Goal: Find specific page/section: Find specific page/section

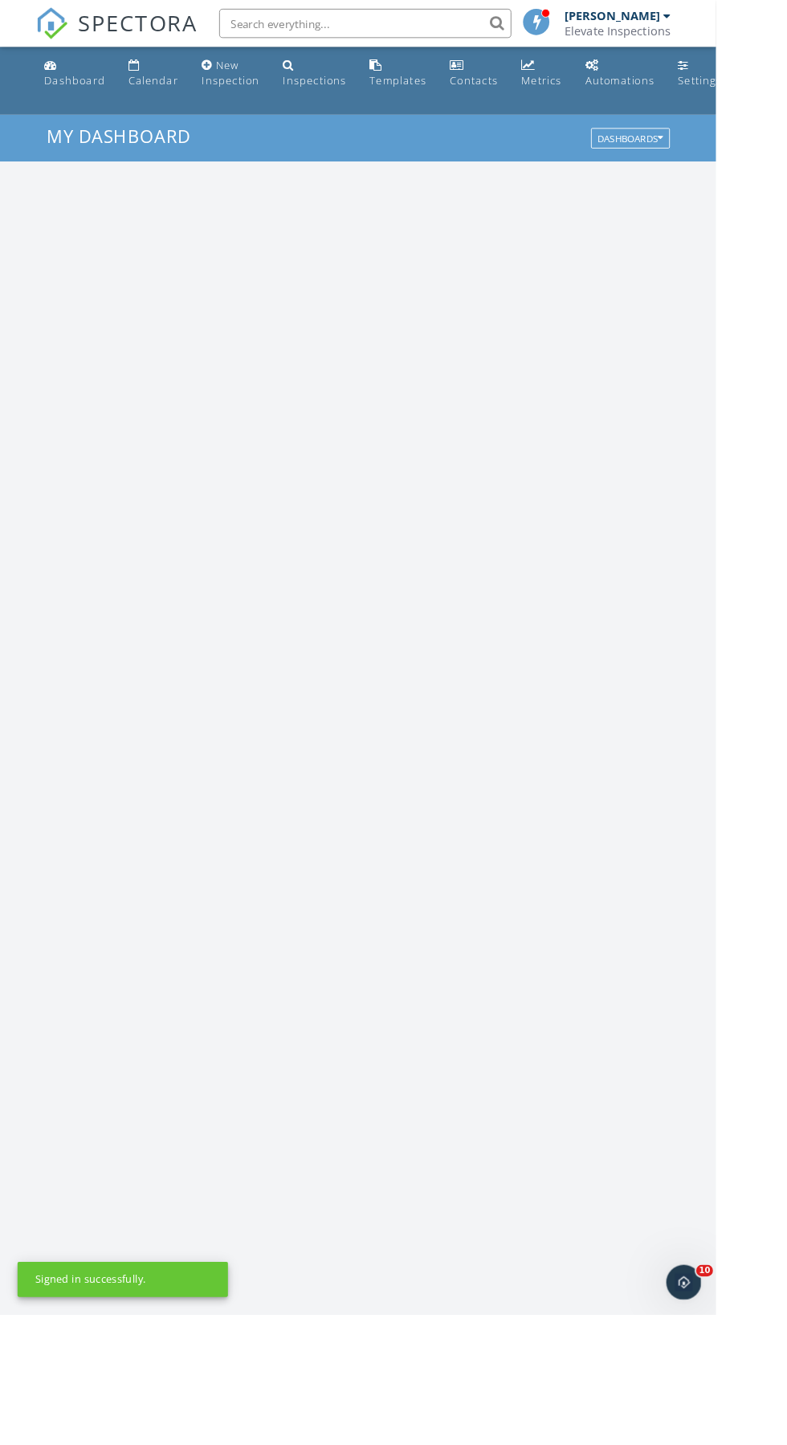
scroll to position [1461, 787]
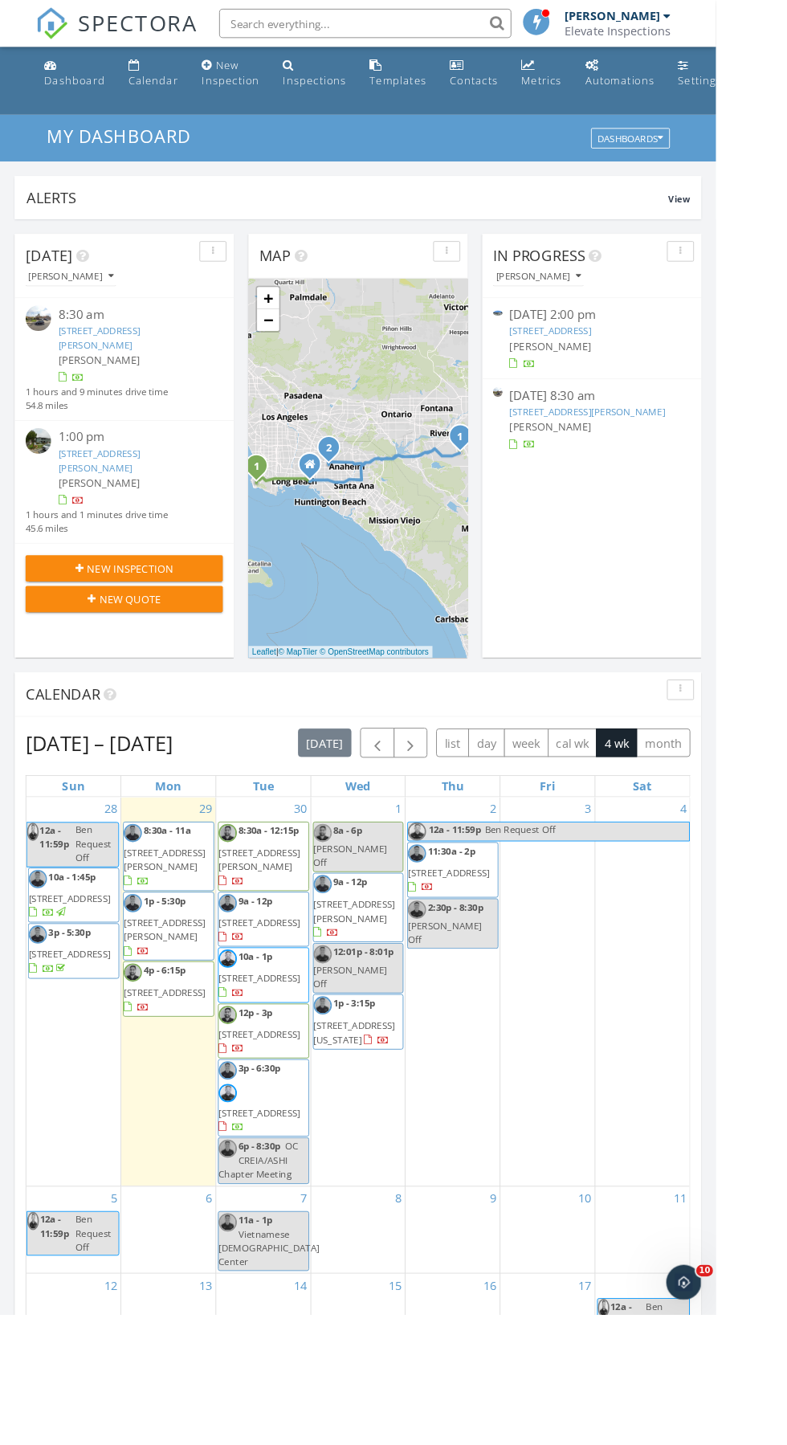
click at [352, 31] on input "text" at bounding box center [401, 26] width 321 height 32
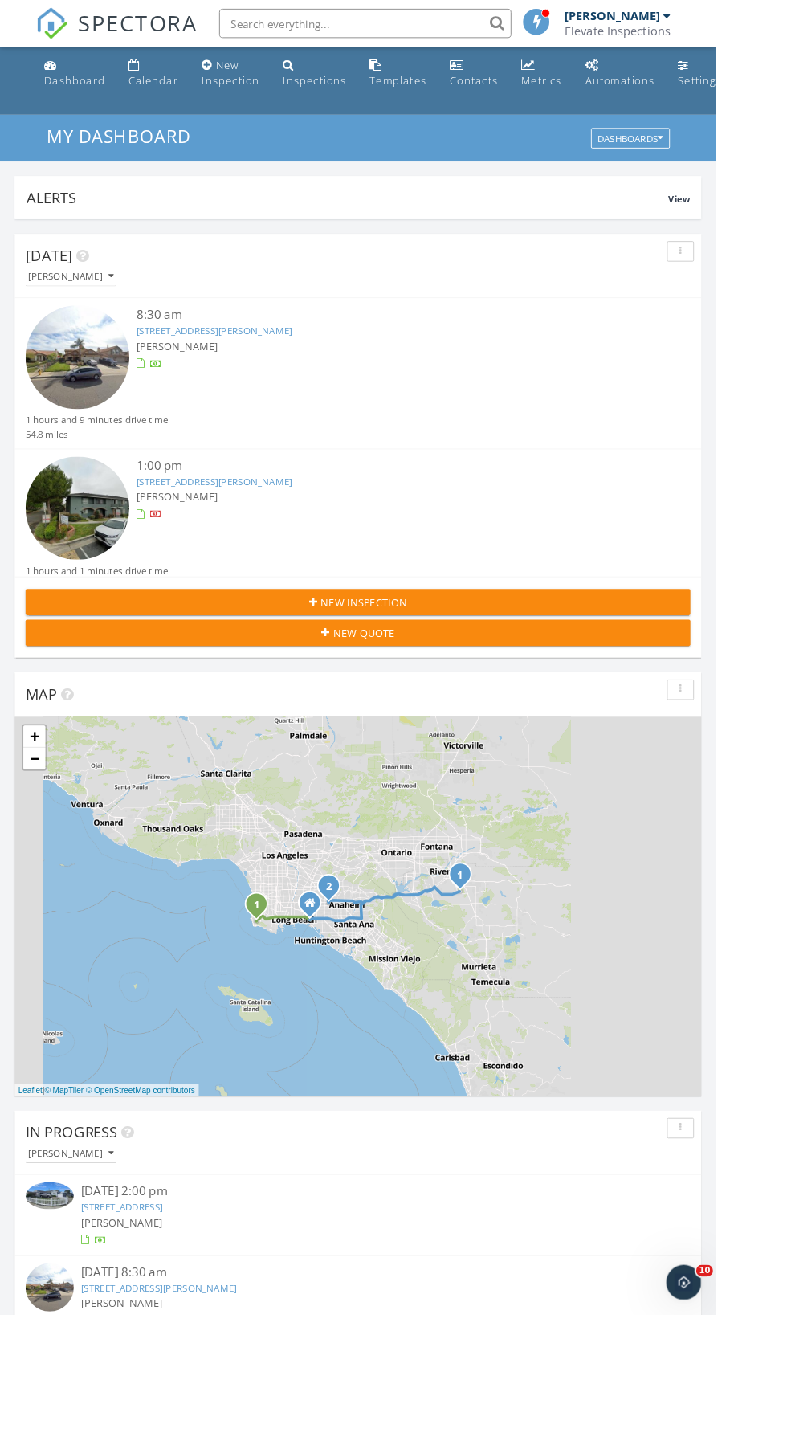
scroll to position [2746, 787]
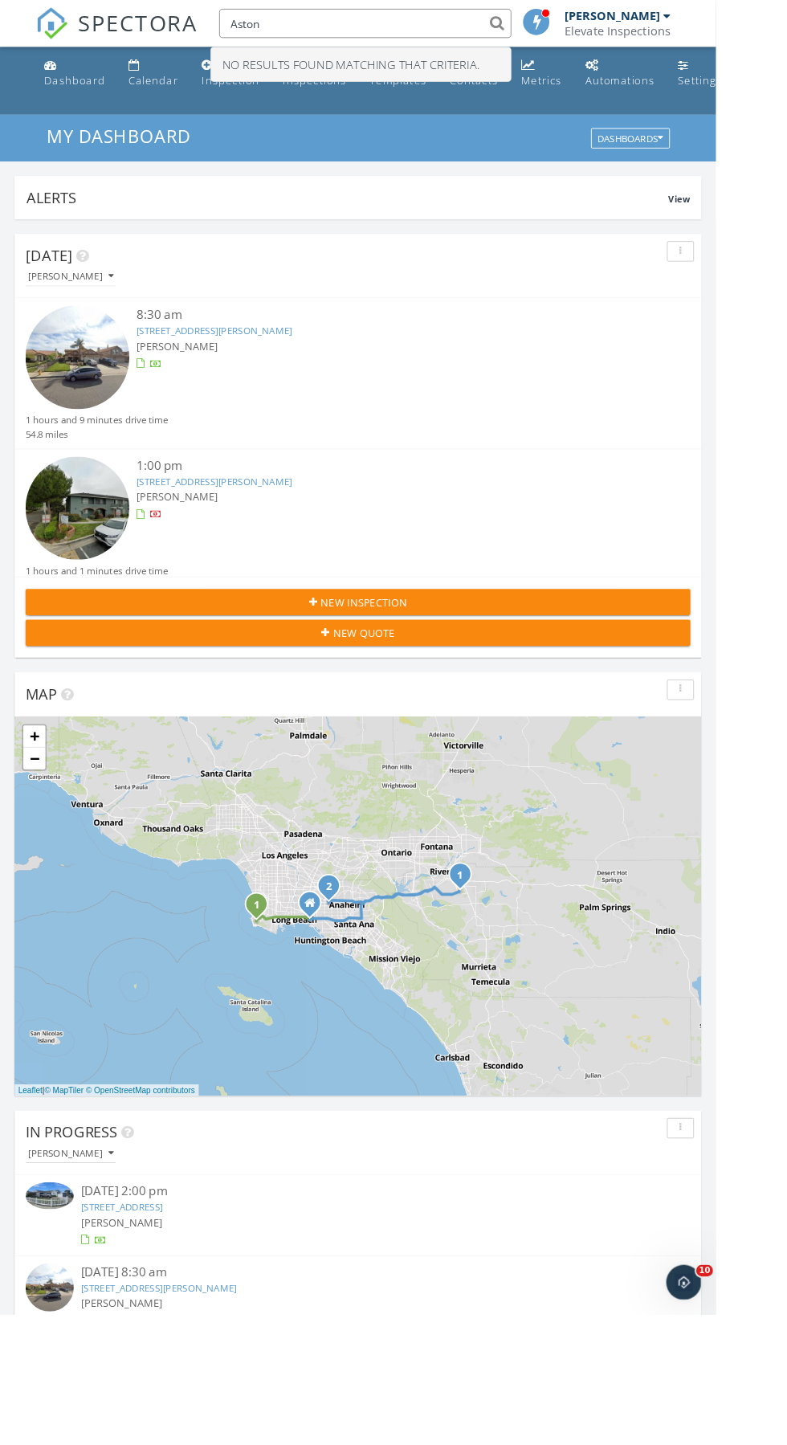
click at [375, 28] on input "Aston" at bounding box center [401, 26] width 321 height 32
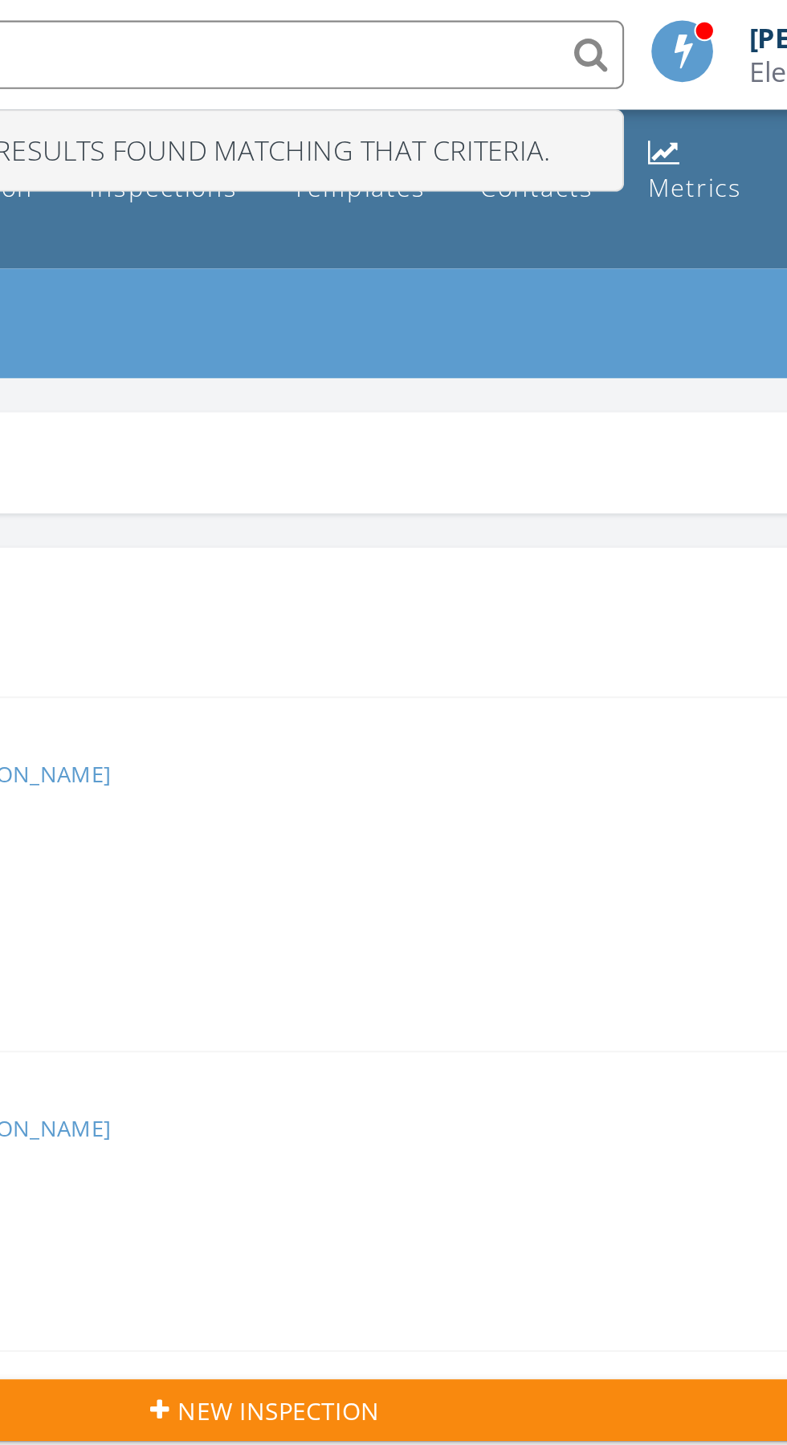
type input "A"
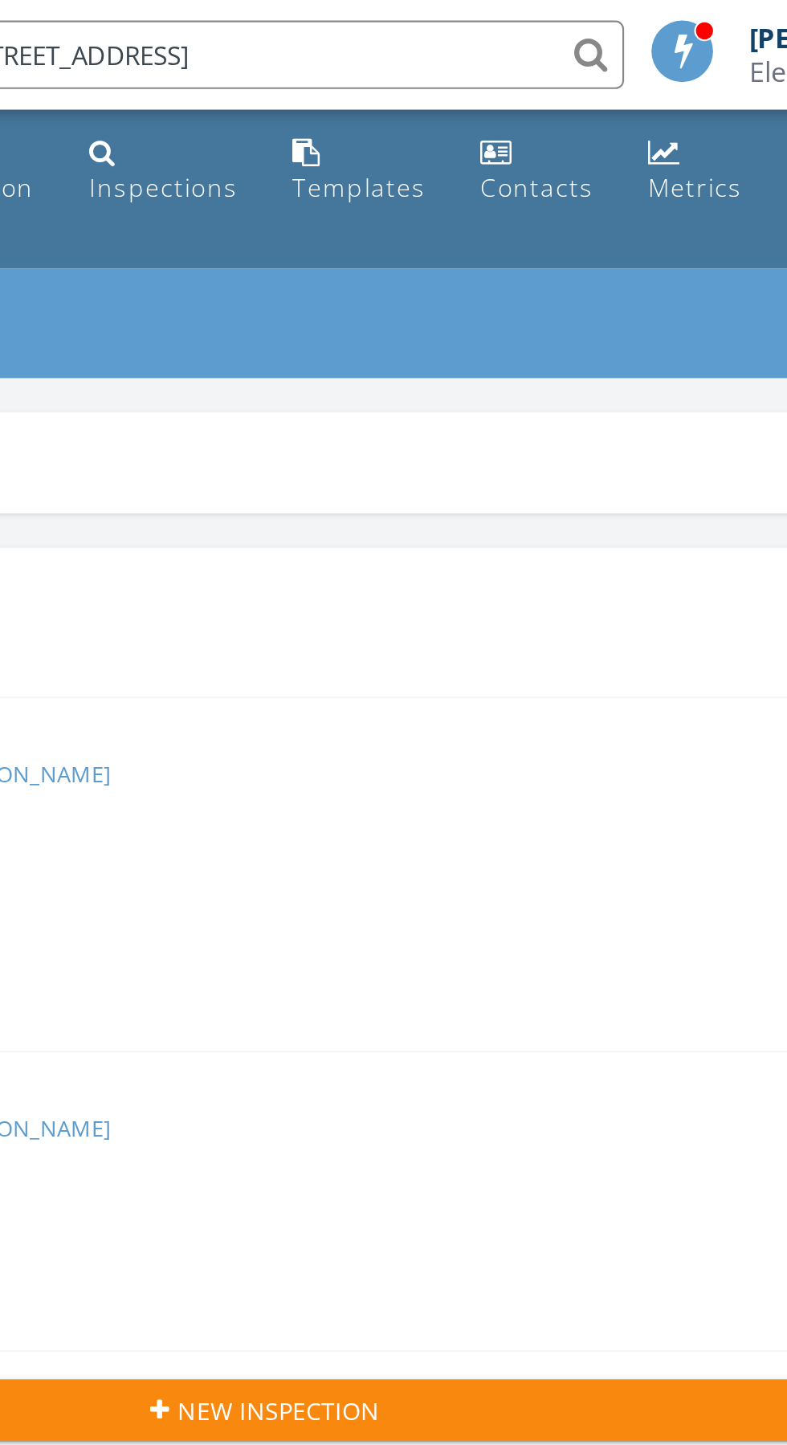
click at [386, 25] on input "[STREET_ADDRESS]" at bounding box center [401, 26] width 321 height 32
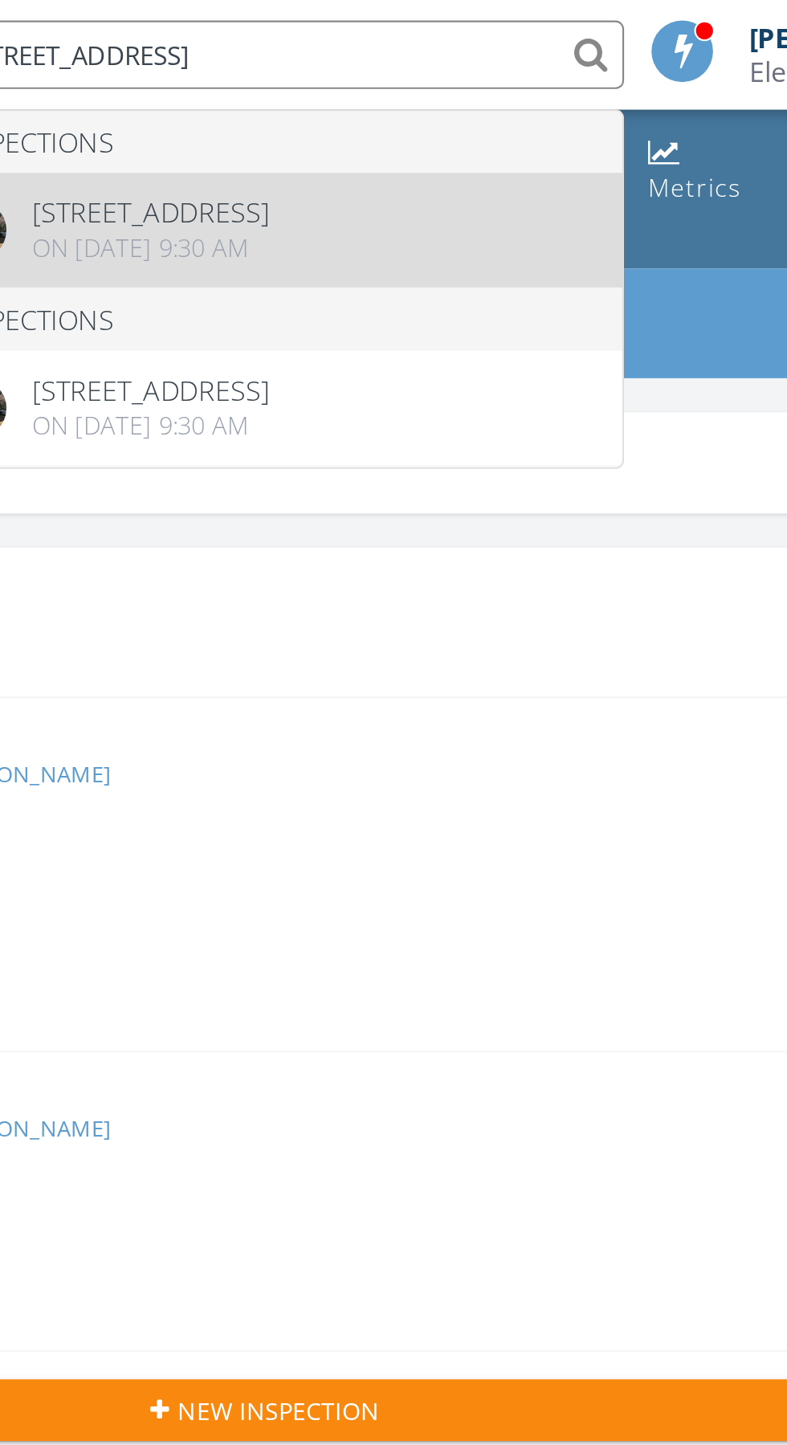
type input "[STREET_ADDRESS]"
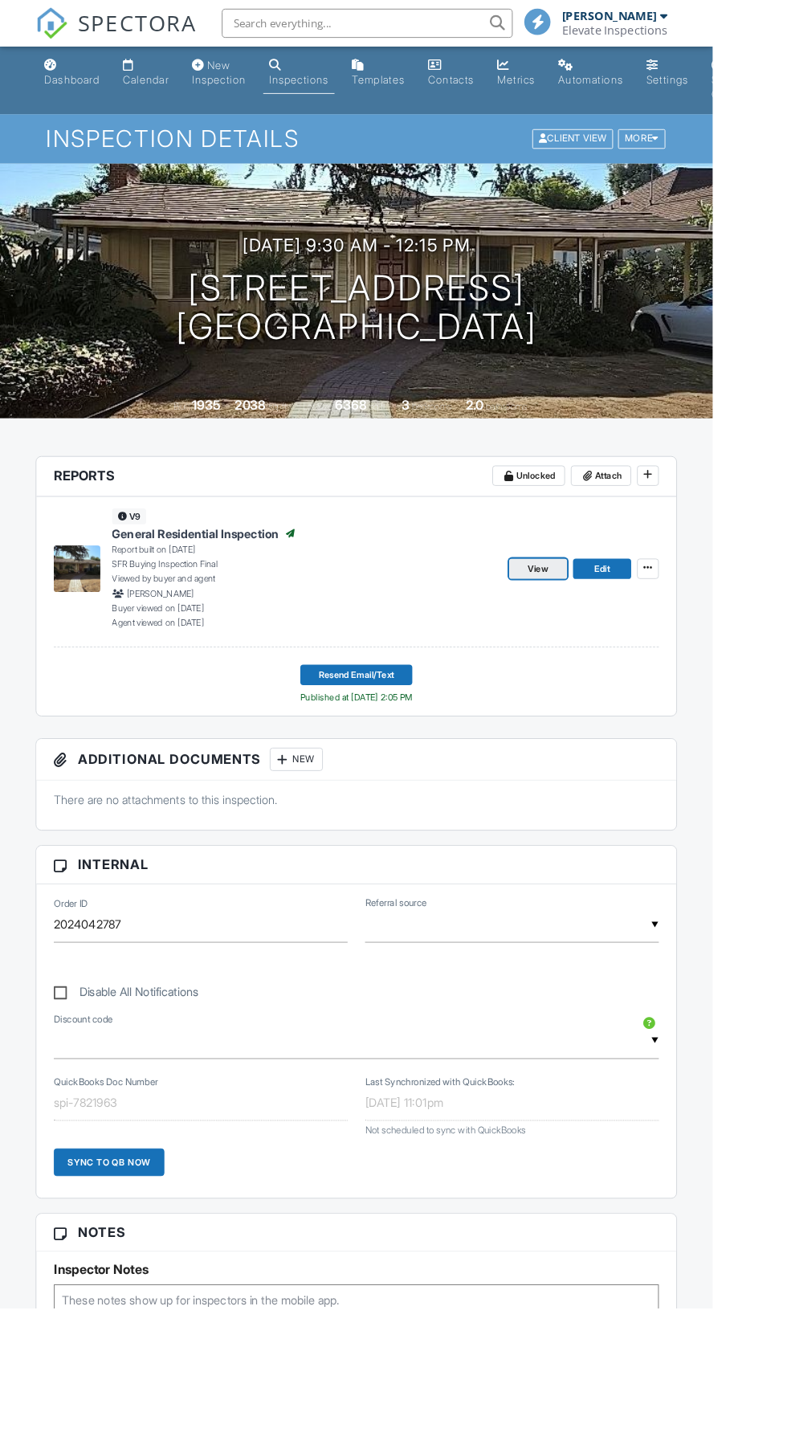
click at [579, 636] on link "View" at bounding box center [594, 628] width 64 height 22
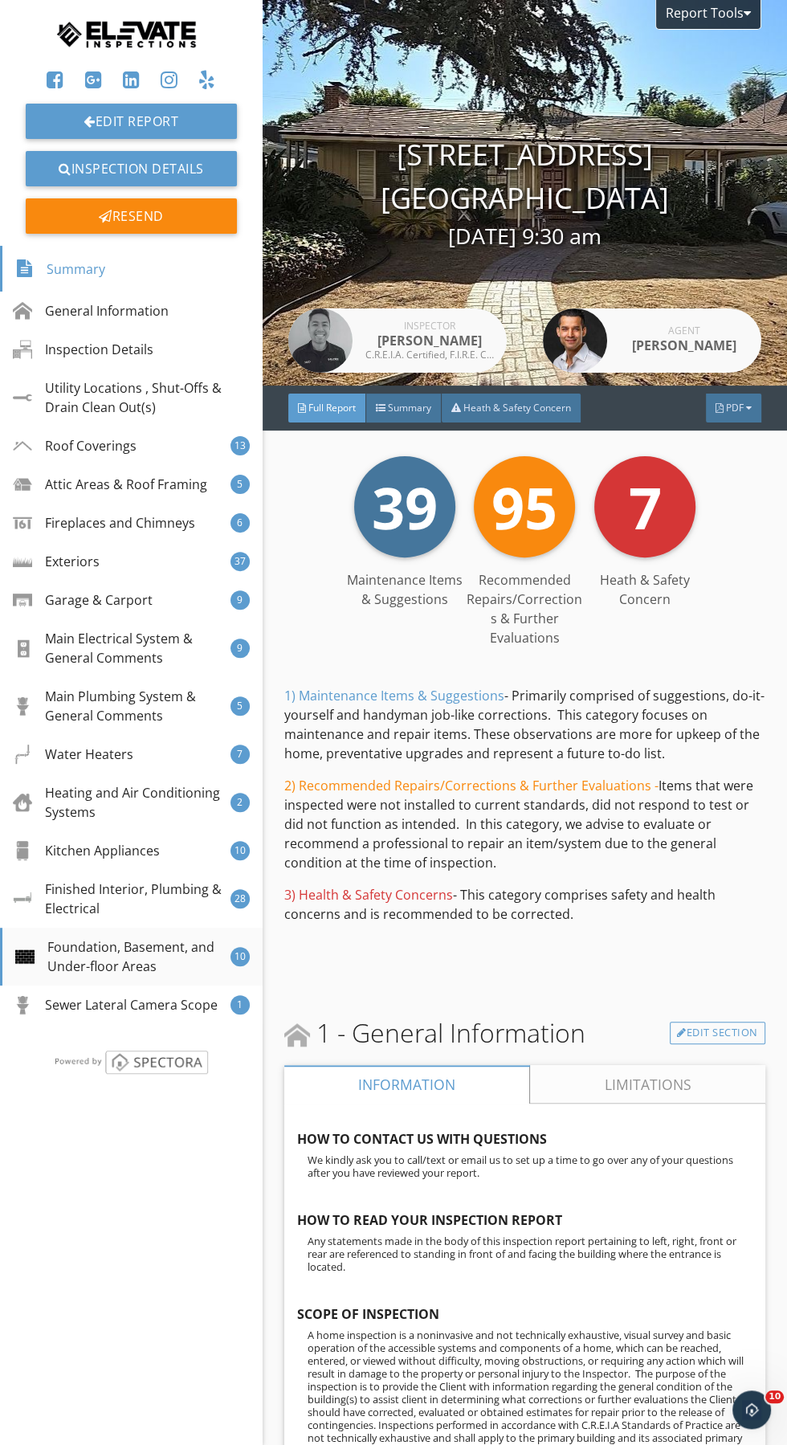
click at [79, 952] on div "Foundation, Basement, and Under-floor Areas" at bounding box center [122, 956] width 215 height 39
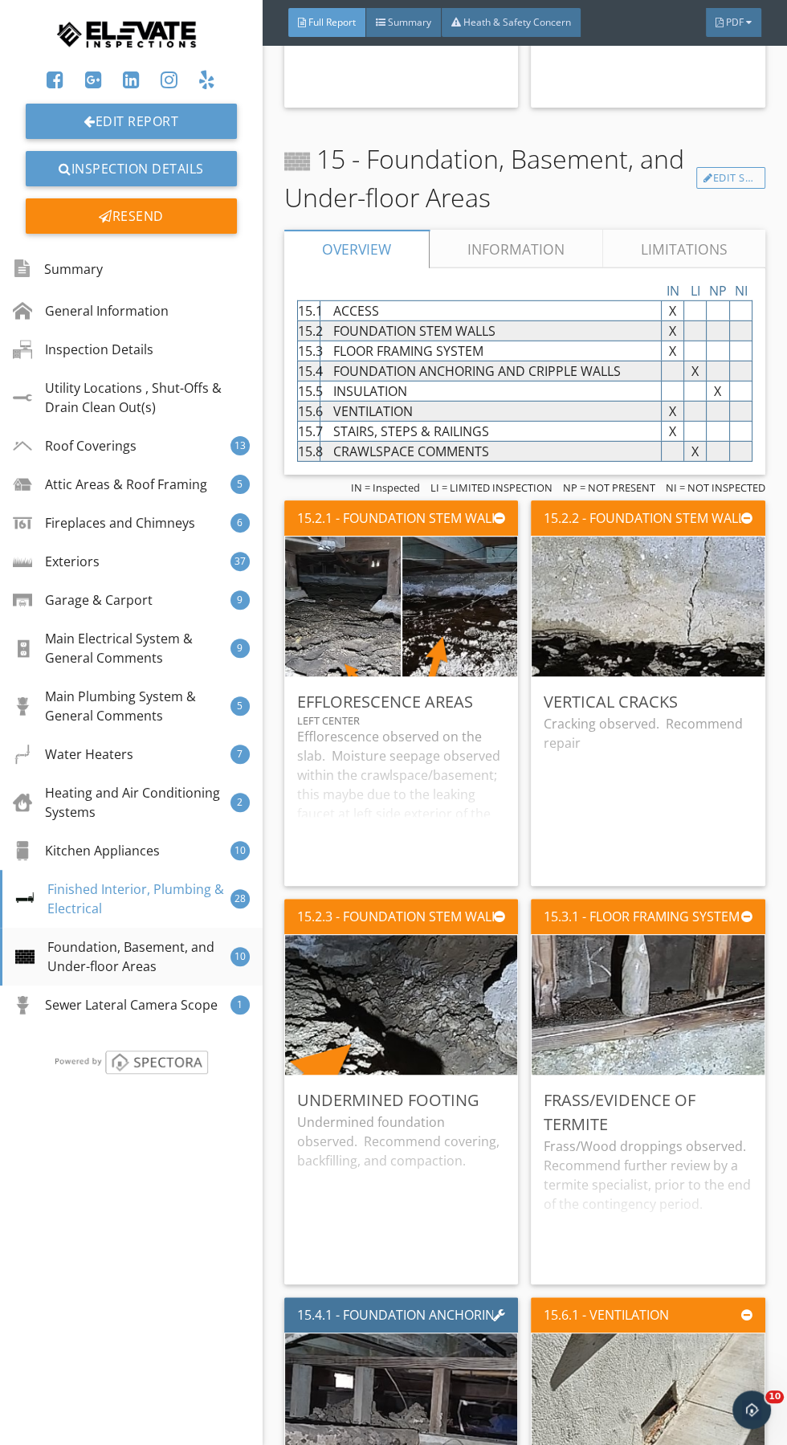
scroll to position [36129, 0]
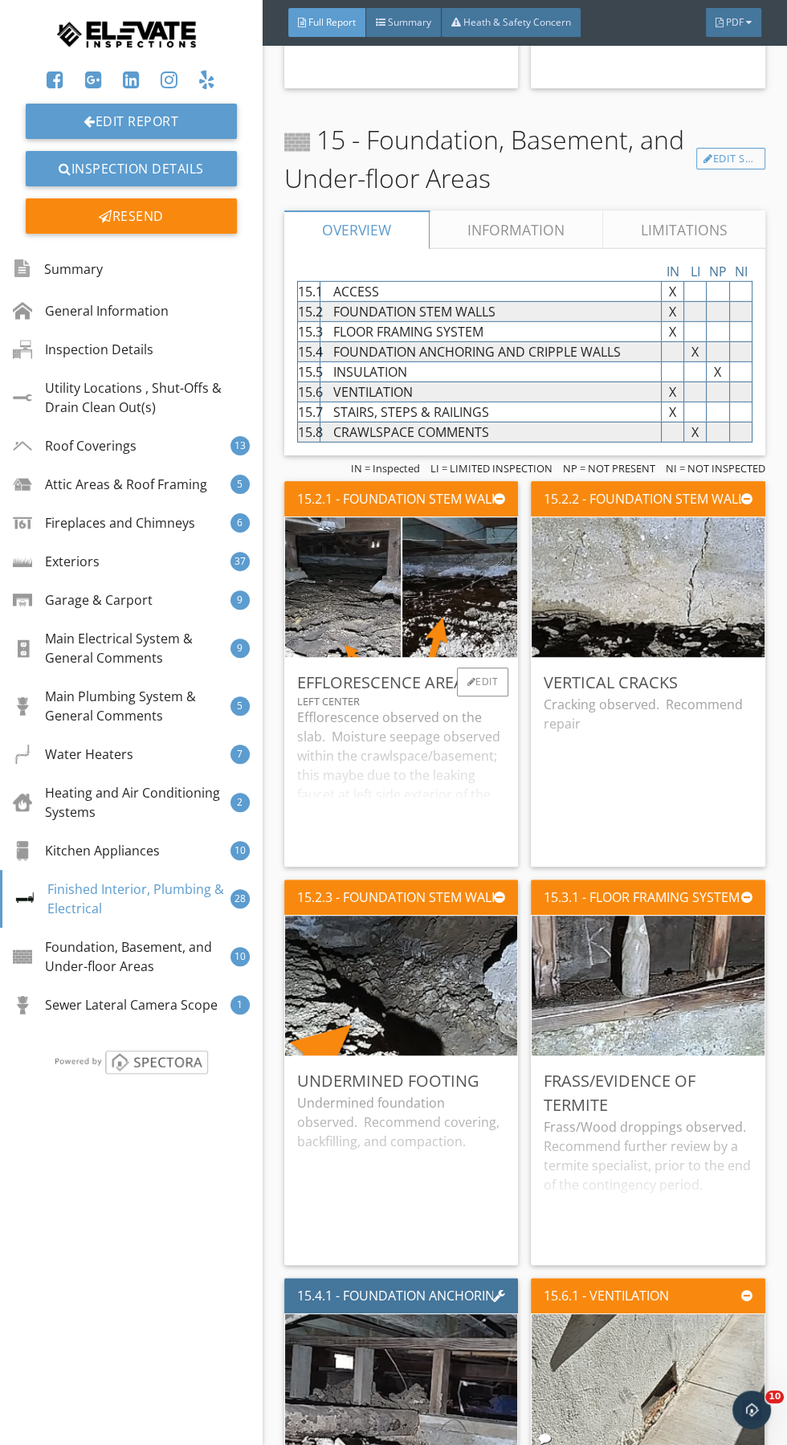
click at [348, 707] on div "Efflorescence observed on the slab. Moisture seepage observed within the crawls…" at bounding box center [401, 780] width 208 height 146
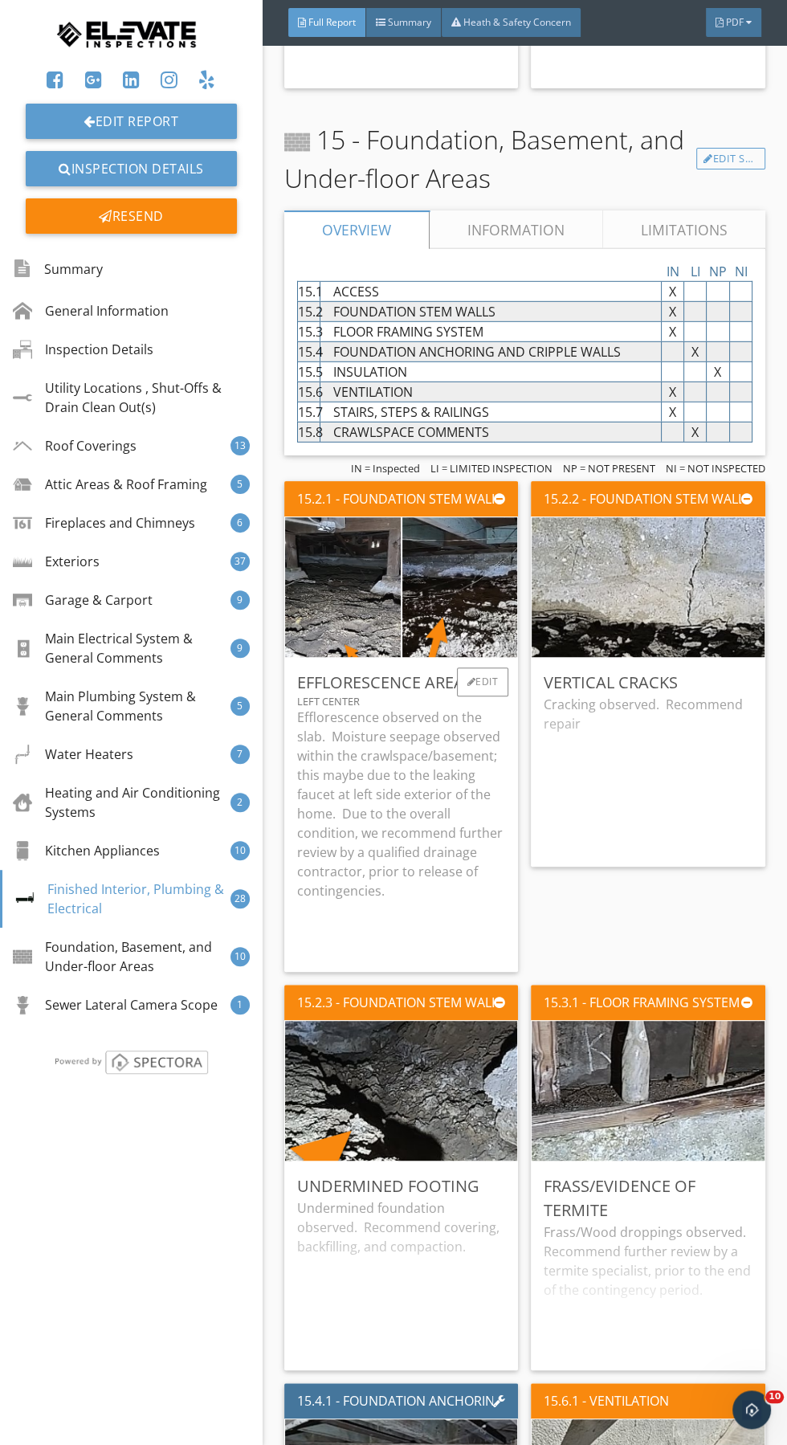
scroll to position [36128, 0]
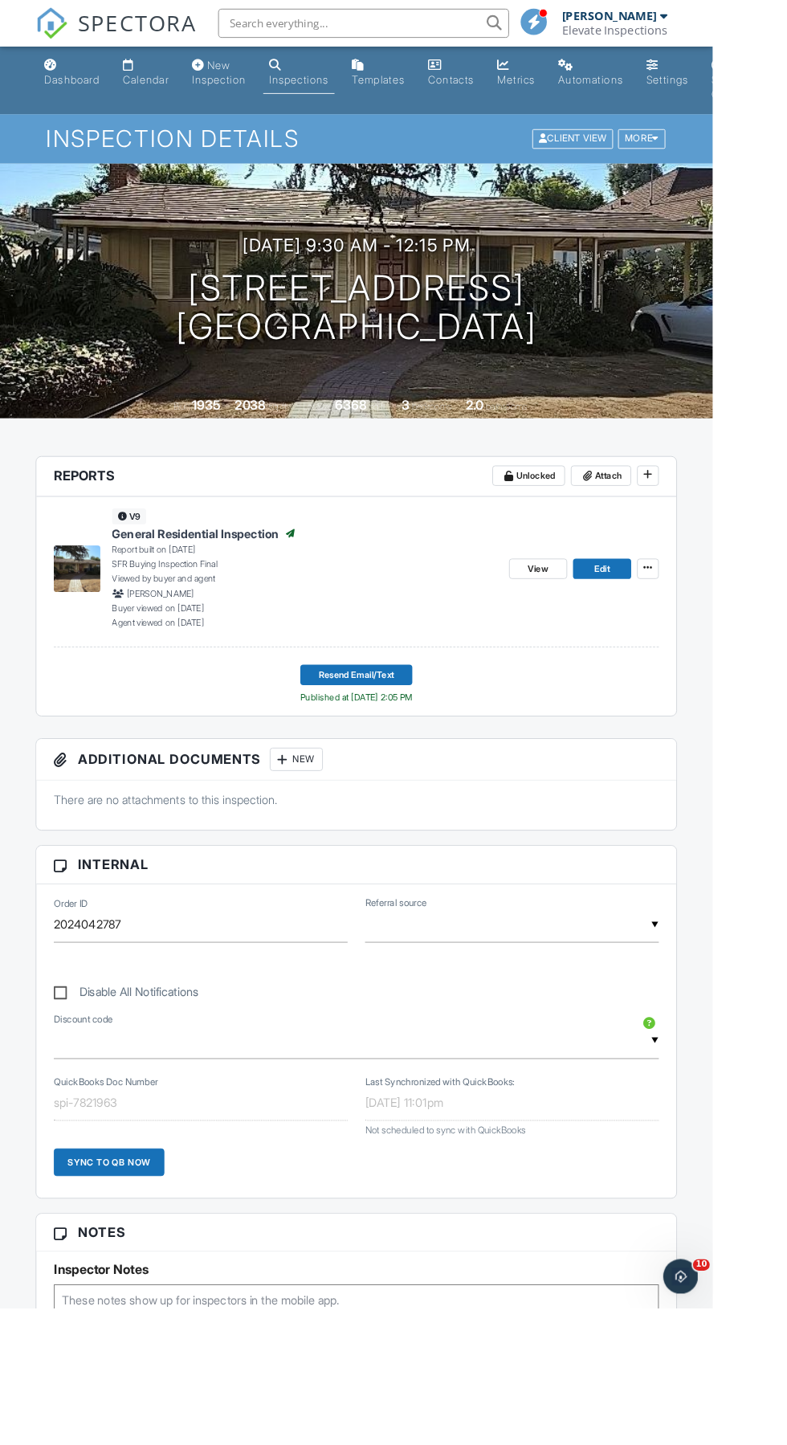
click at [360, 28] on input "text" at bounding box center [401, 26] width 321 height 32
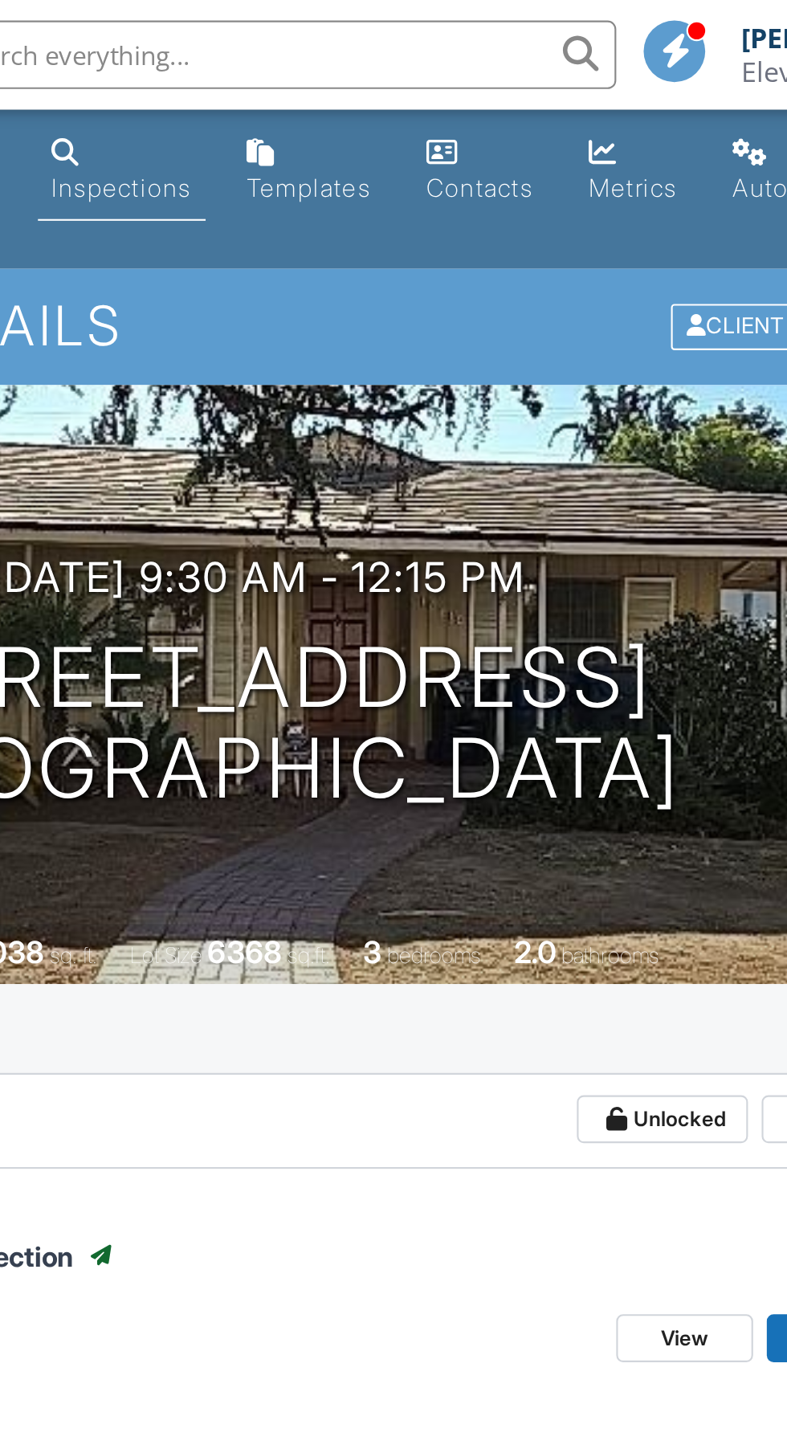
click at [360, 29] on input "text" at bounding box center [401, 26] width 321 height 32
click at [341, 31] on input "text" at bounding box center [401, 26] width 321 height 32
paste input "[PERSON_NAME]"
click at [361, 24] on input "[PERSON_NAME]" at bounding box center [401, 26] width 321 height 32
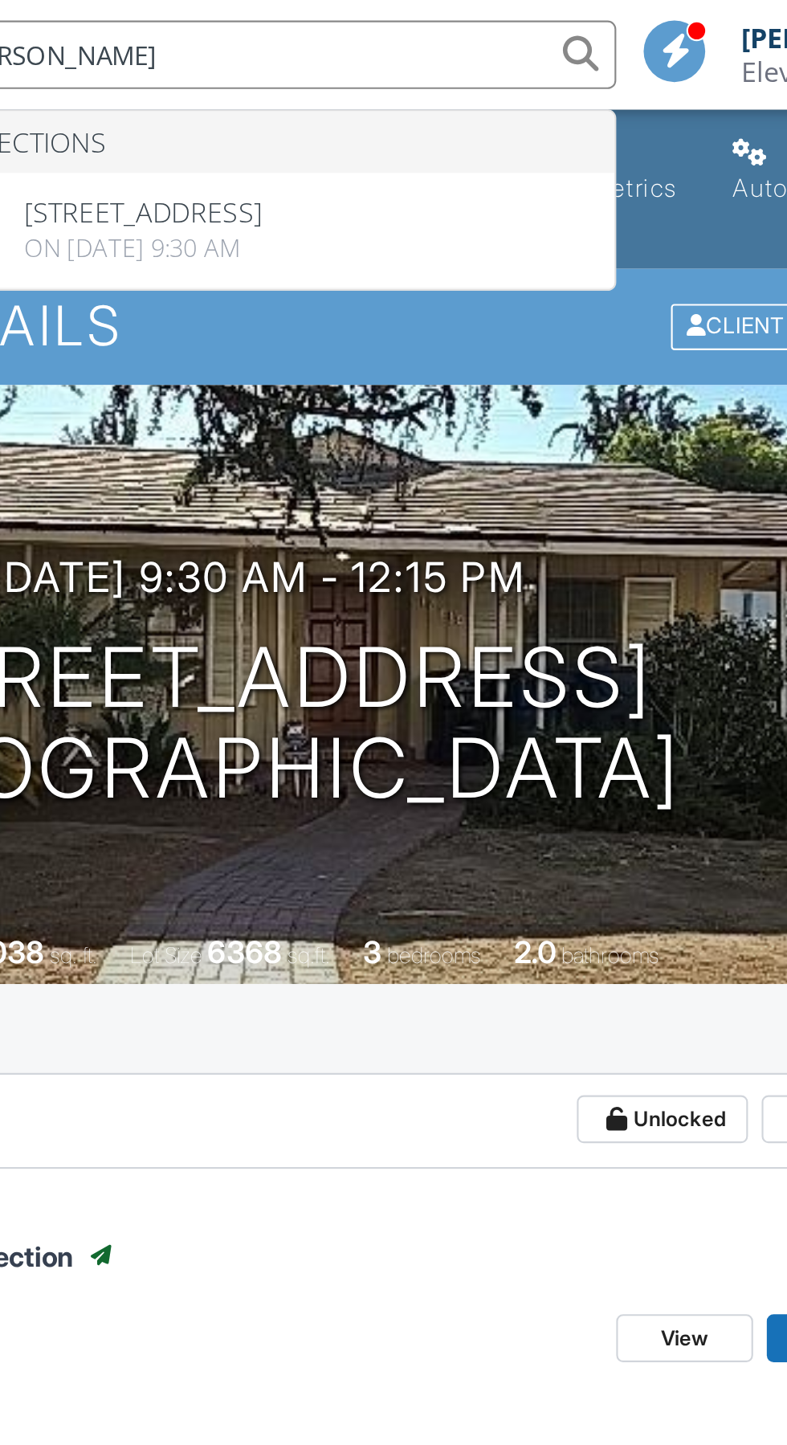
click at [468, 28] on input "[PERSON_NAME]" at bounding box center [401, 26] width 321 height 32
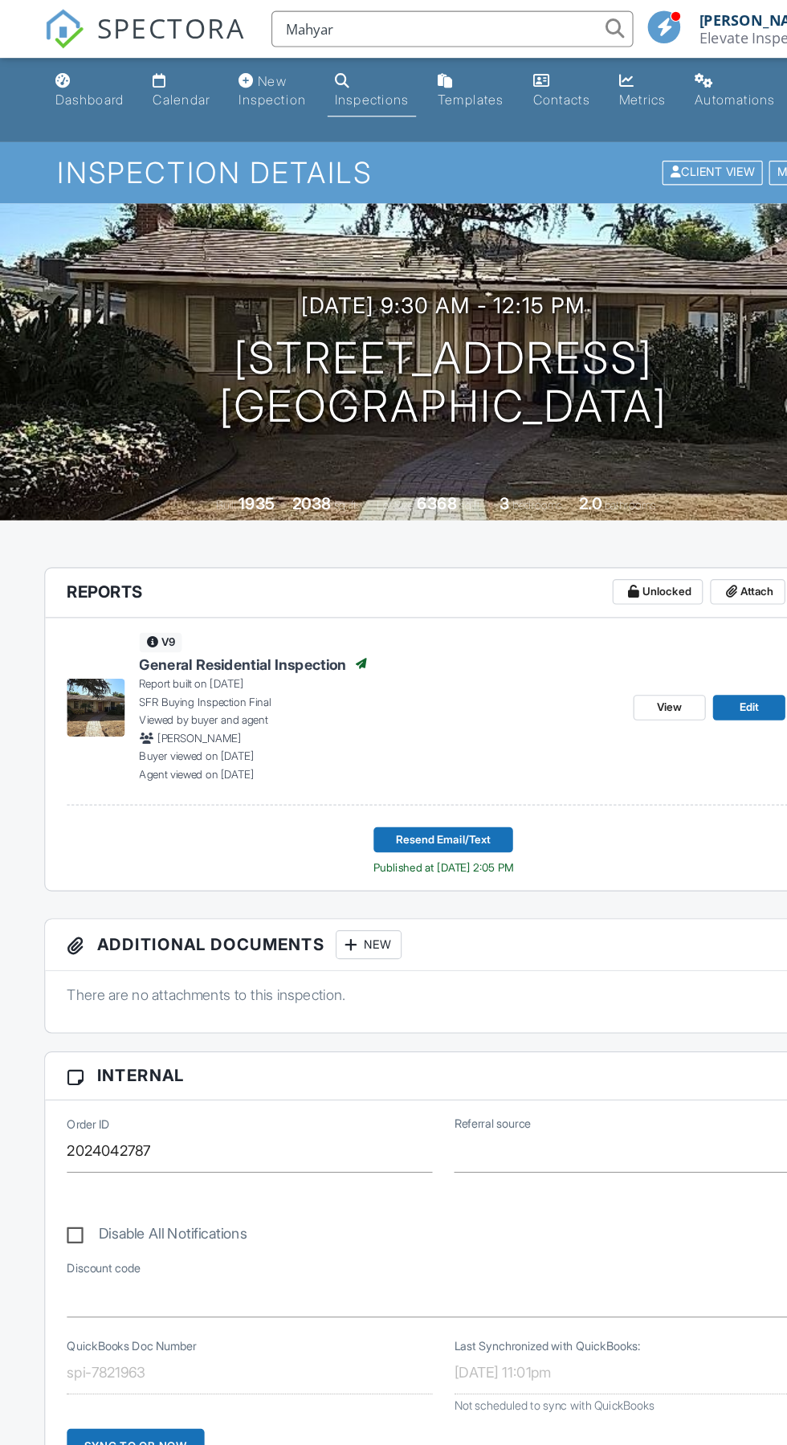
type input "Mahyar"
